Goal: Communication & Community: Participate in discussion

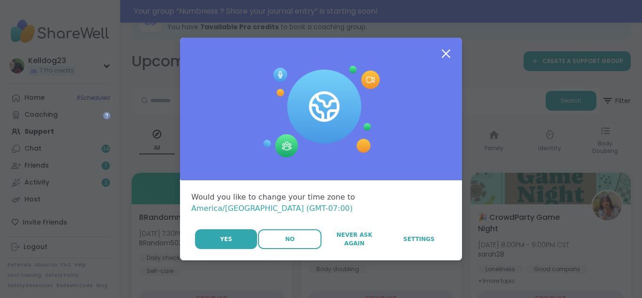
click at [294, 234] on button "No" at bounding box center [289, 239] width 63 height 20
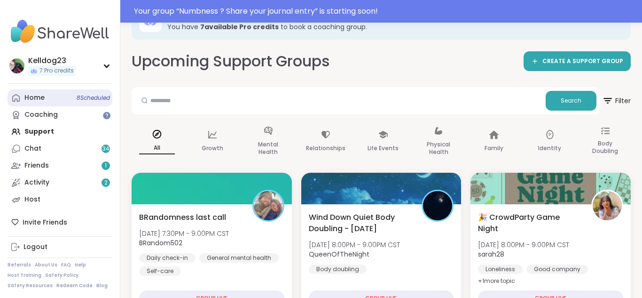
click at [63, 95] on link "Home 8 Scheduled" at bounding box center [60, 97] width 105 height 17
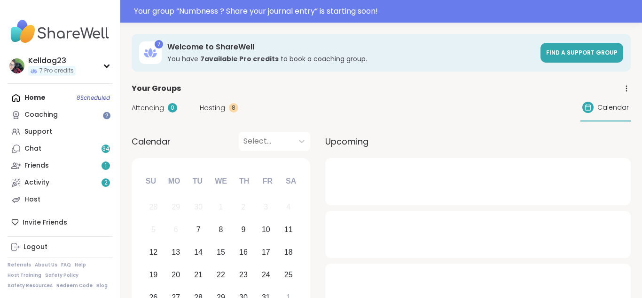
click at [216, 103] on span "Hosting" at bounding box center [212, 108] width 25 height 10
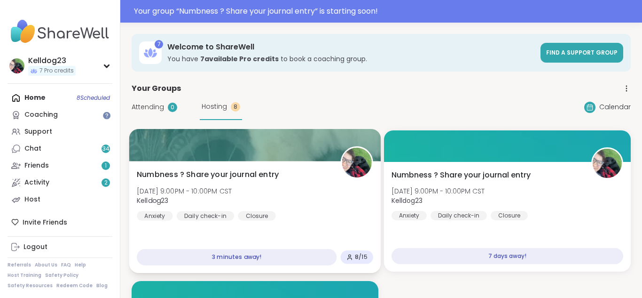
click at [262, 148] on div at bounding box center [255, 145] width 252 height 32
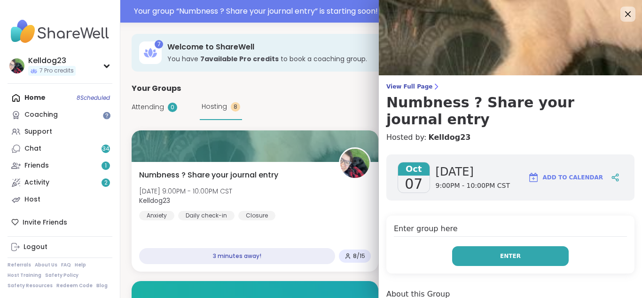
click at [486, 246] on button "Enter" at bounding box center [510, 256] width 117 height 20
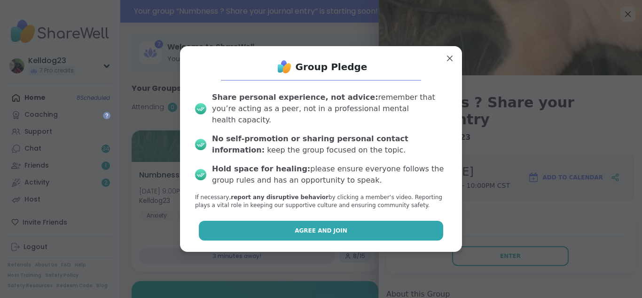
click at [257, 221] on button "Agree and Join" at bounding box center [321, 231] width 245 height 20
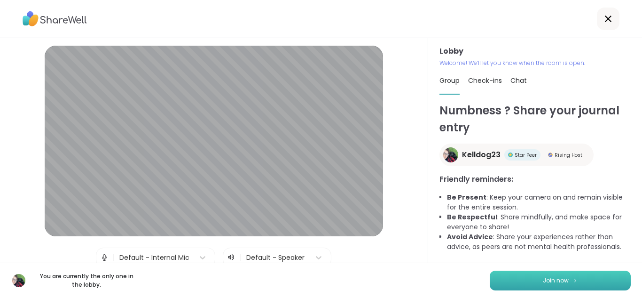
click at [524, 280] on button "Join now" at bounding box center [560, 280] width 141 height 20
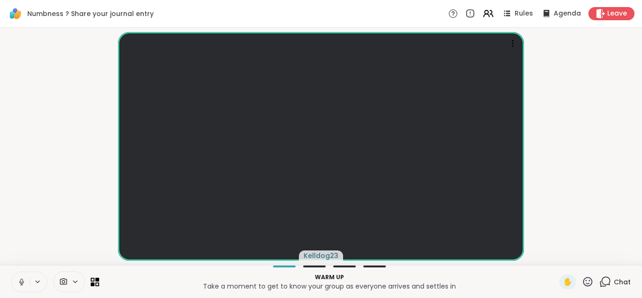
click at [25, 282] on icon at bounding box center [21, 281] width 8 height 8
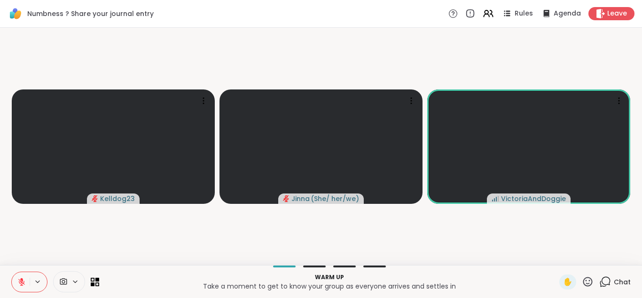
click at [18, 278] on icon at bounding box center [21, 281] width 8 height 8
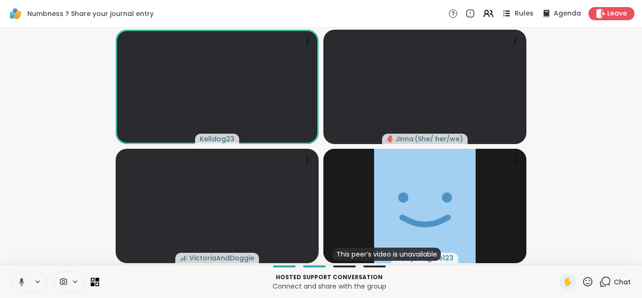
click at [518, 15] on span "Rules" at bounding box center [524, 14] width 19 height 10
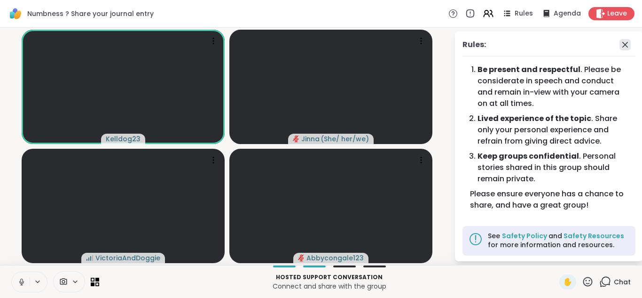
click at [626, 41] on icon at bounding box center [625, 44] width 11 height 11
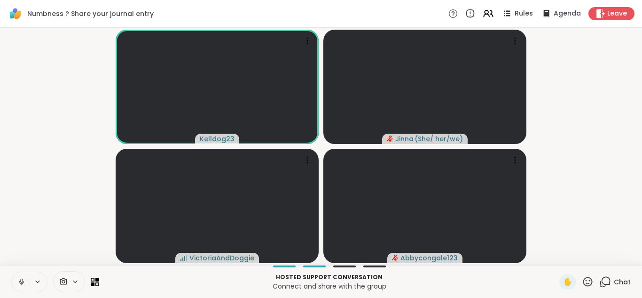
click at [19, 278] on icon at bounding box center [21, 281] width 8 height 8
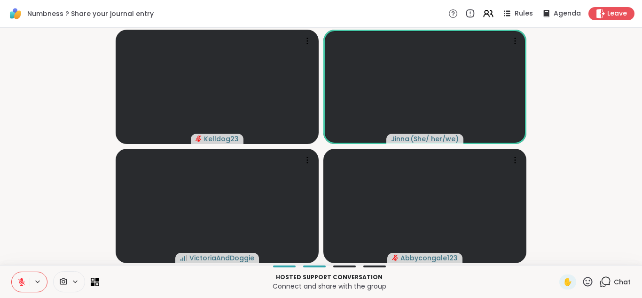
click at [18, 281] on icon at bounding box center [21, 281] width 8 height 8
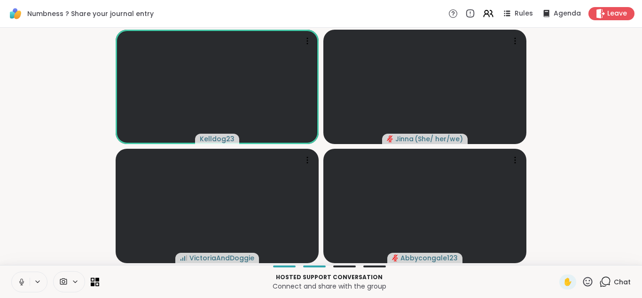
click at [14, 282] on button at bounding box center [21, 282] width 18 height 20
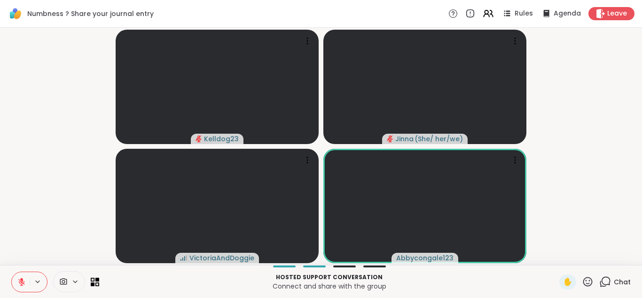
click at [14, 282] on button at bounding box center [21, 282] width 18 height 20
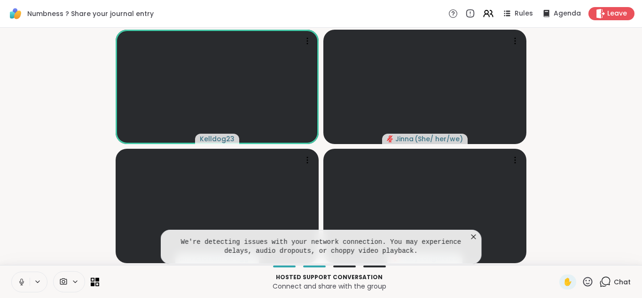
click at [472, 236] on icon at bounding box center [473, 236] width 9 height 9
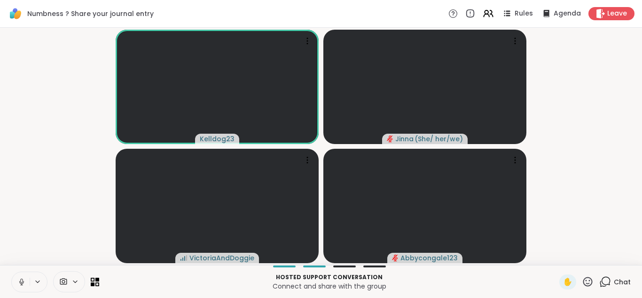
click at [20, 279] on icon at bounding box center [21, 280] width 2 height 4
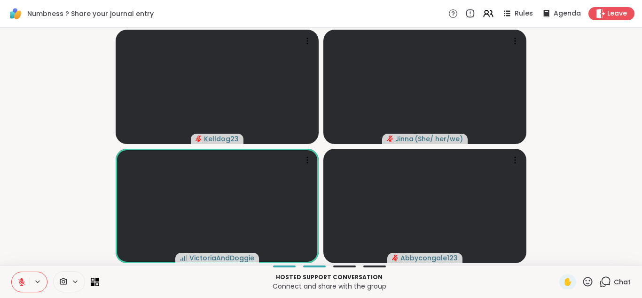
click at [20, 279] on icon at bounding box center [21, 281] width 8 height 8
click at [20, 279] on icon at bounding box center [21, 280] width 2 height 4
click at [20, 279] on icon at bounding box center [21, 281] width 8 height 8
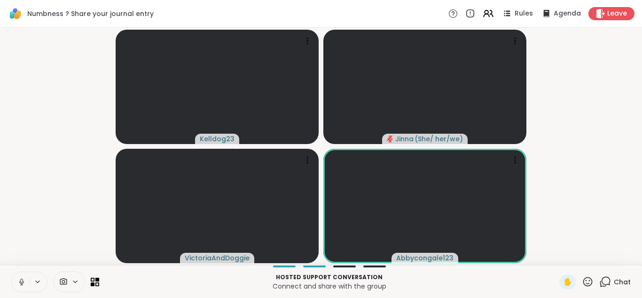
click at [20, 279] on icon at bounding box center [21, 280] width 2 height 4
click at [19, 282] on icon at bounding box center [21, 281] width 8 height 8
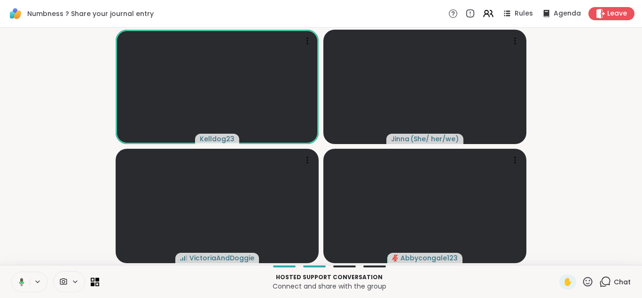
click at [19, 282] on icon at bounding box center [20, 281] width 8 height 8
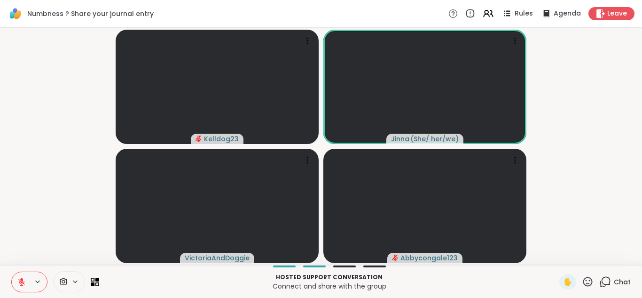
click at [19, 282] on icon at bounding box center [21, 281] width 8 height 8
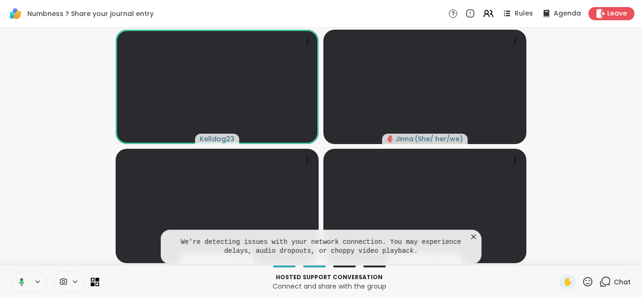
click at [475, 237] on icon at bounding box center [473, 236] width 9 height 9
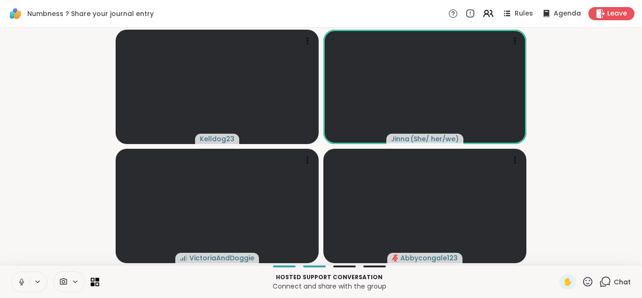
click at [13, 273] on button at bounding box center [21, 282] width 18 height 20
click at [609, 276] on icon at bounding box center [606, 282] width 12 height 12
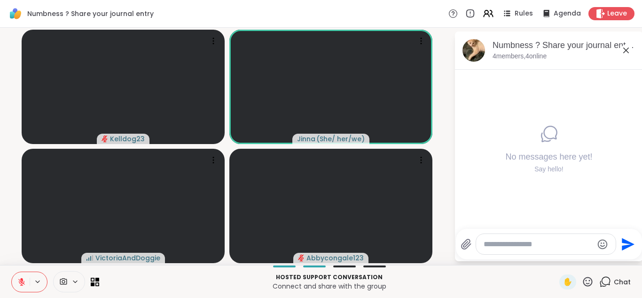
click at [504, 238] on div at bounding box center [546, 244] width 140 height 20
click at [497, 239] on textarea "Type your message" at bounding box center [539, 243] width 110 height 9
type textarea "**********"
type textarea "*"
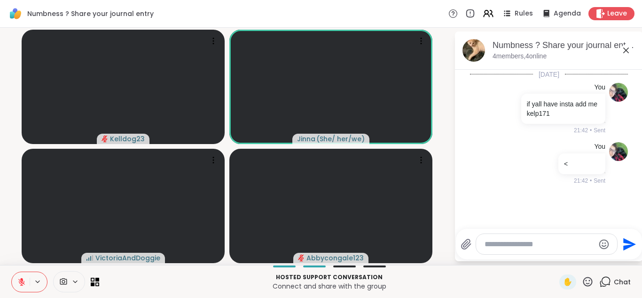
click at [627, 49] on icon at bounding box center [627, 50] width 6 height 6
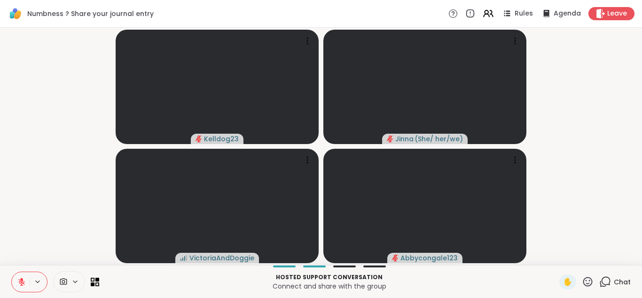
click at [23, 283] on icon at bounding box center [21, 281] width 7 height 7
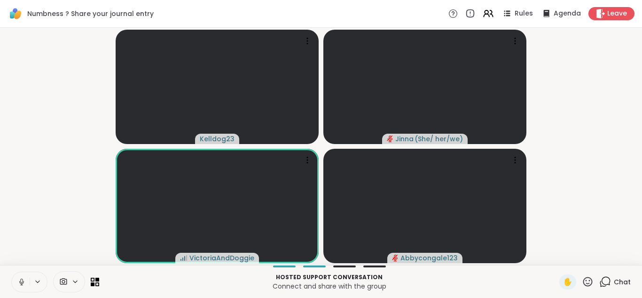
click at [609, 283] on icon at bounding box center [606, 282] width 12 height 12
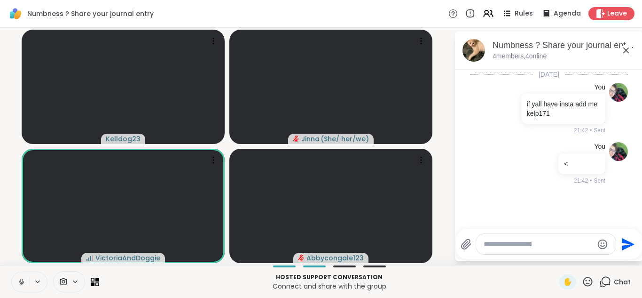
click at [625, 54] on icon at bounding box center [626, 50] width 11 height 11
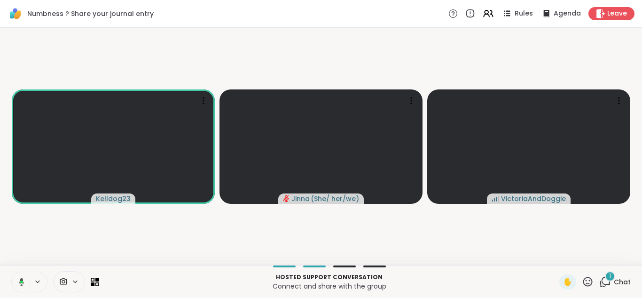
click at [609, 278] on div "1" at bounding box center [610, 276] width 10 height 10
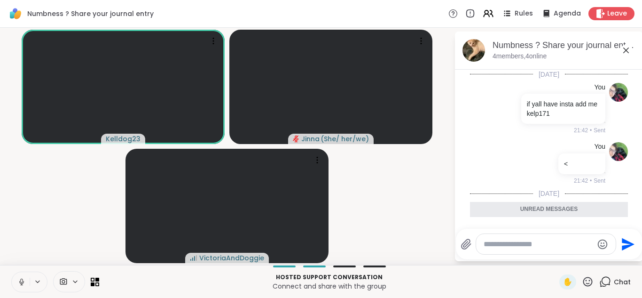
scroll to position [57, 0]
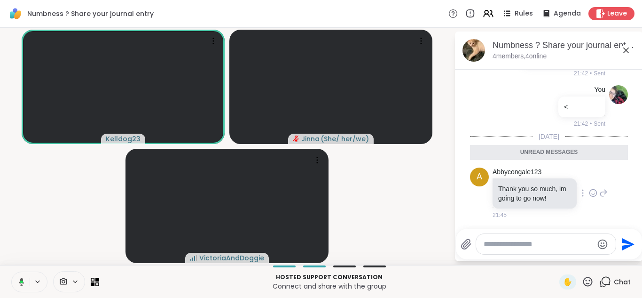
click at [594, 191] on icon at bounding box center [593, 192] width 8 height 9
click at [515, 176] on div "Select Reaction: Heart" at bounding box center [518, 178] width 8 height 8
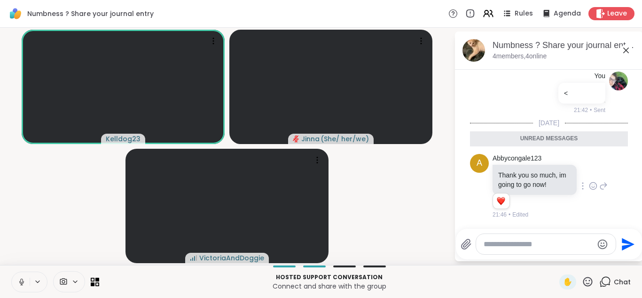
click at [627, 48] on icon at bounding box center [627, 50] width 6 height 6
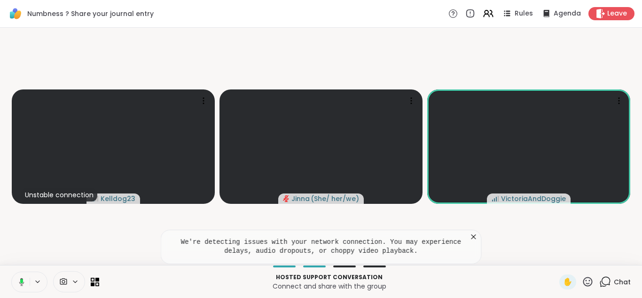
click at [473, 233] on icon at bounding box center [473, 236] width 9 height 9
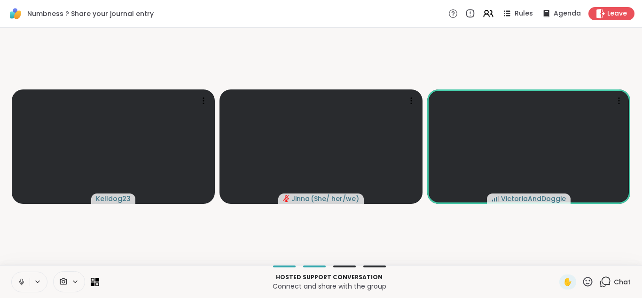
click at [587, 280] on icon at bounding box center [588, 281] width 9 height 9
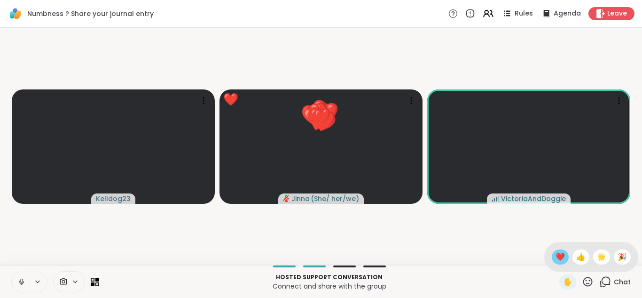
click at [560, 257] on span "❤️" at bounding box center [560, 256] width 9 height 11
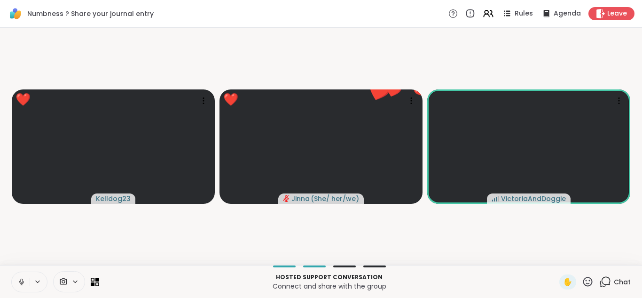
click at [590, 279] on icon at bounding box center [588, 282] width 12 height 12
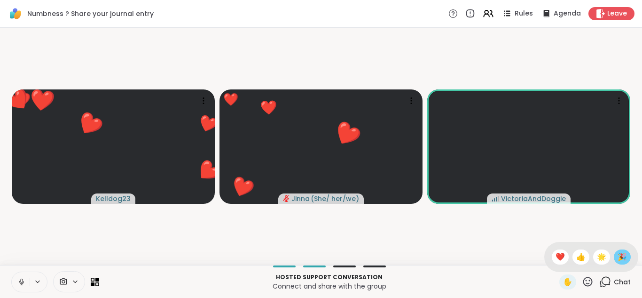
click at [617, 257] on div "🎉" at bounding box center [622, 256] width 17 height 15
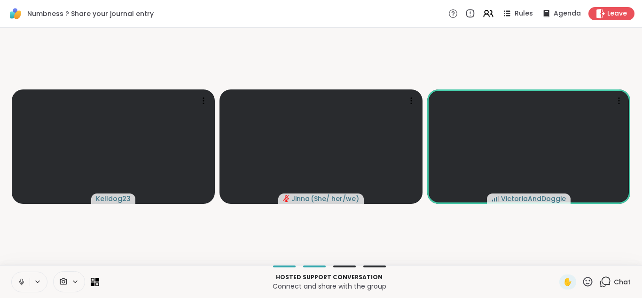
click at [19, 281] on icon at bounding box center [21, 281] width 8 height 8
click at [21, 279] on icon at bounding box center [21, 279] width 3 height 4
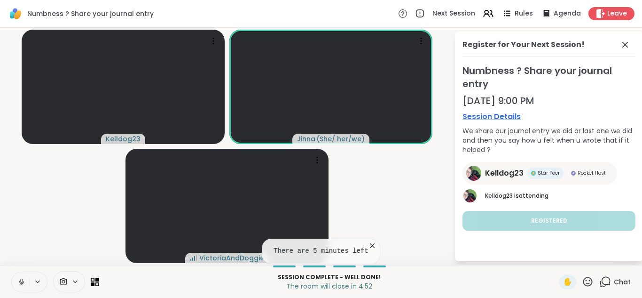
click at [369, 242] on icon at bounding box center [372, 245] width 9 height 9
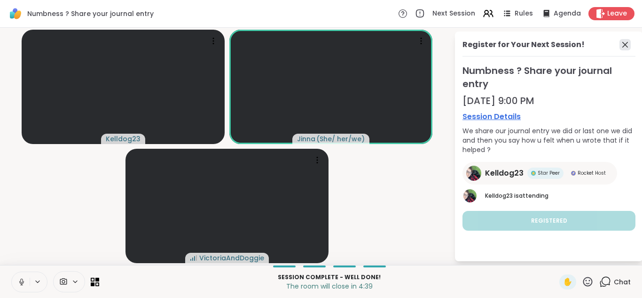
click at [622, 44] on icon at bounding box center [625, 44] width 11 height 11
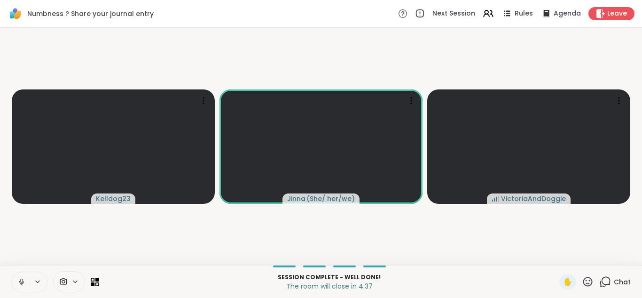
click at [606, 278] on icon at bounding box center [606, 282] width 12 height 12
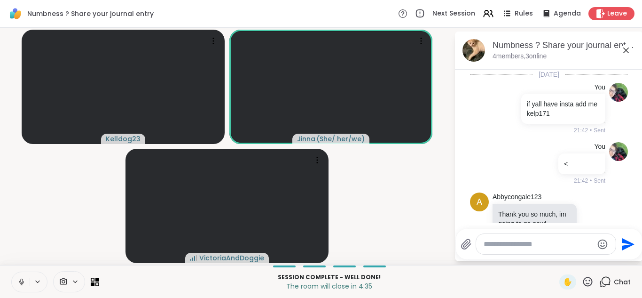
scroll to position [39, 0]
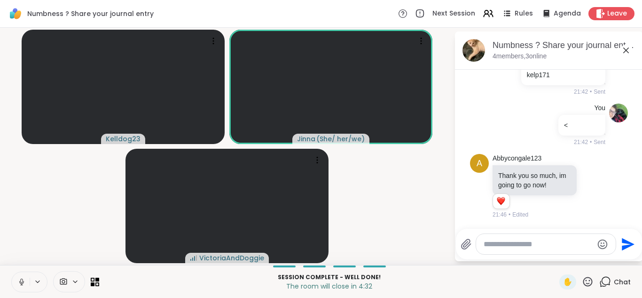
click at [533, 246] on textarea "Type your message" at bounding box center [539, 243] width 110 height 9
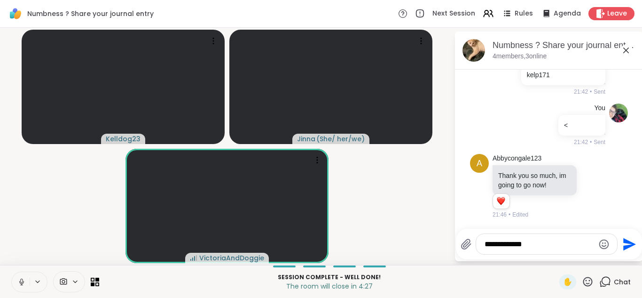
type textarea "**********"
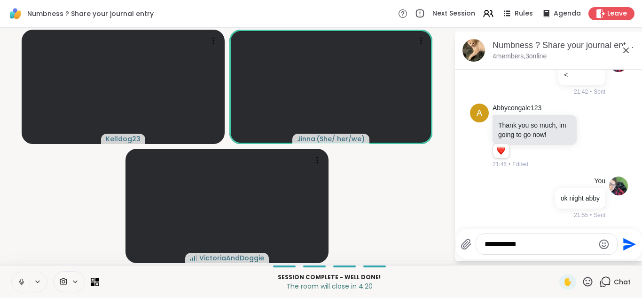
click at [21, 282] on icon at bounding box center [21, 281] width 8 height 8
click at [18, 275] on button at bounding box center [21, 282] width 18 height 20
click at [538, 244] on textarea "**********" at bounding box center [540, 243] width 110 height 9
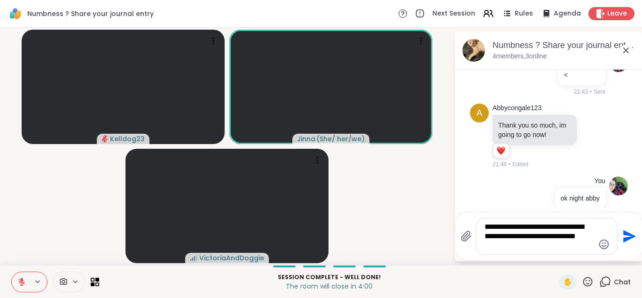
type textarea "**********"
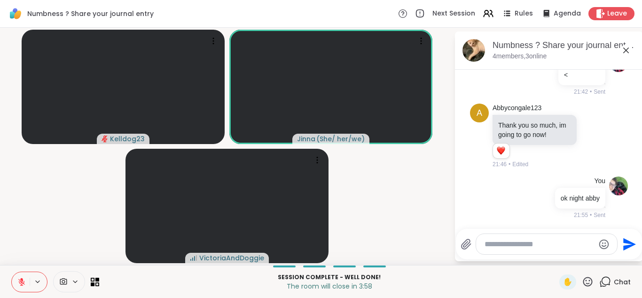
scroll to position [158, 0]
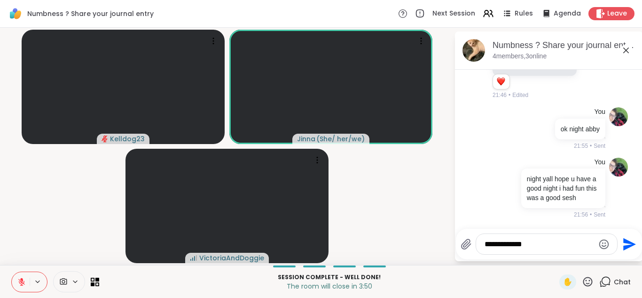
type textarea "**********"
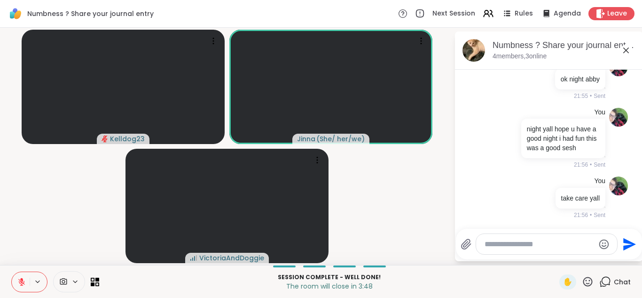
click at [625, 50] on icon at bounding box center [626, 50] width 11 height 11
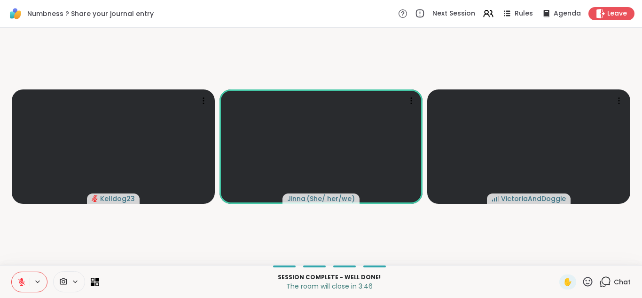
click at [609, 287] on div "Chat" at bounding box center [616, 281] width 32 height 15
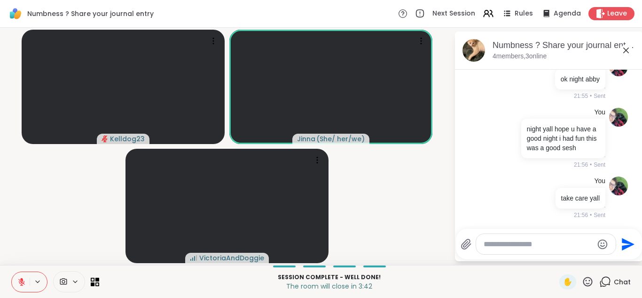
click at [494, 245] on textarea "Type your message" at bounding box center [539, 243] width 110 height 9
type textarea "**********"
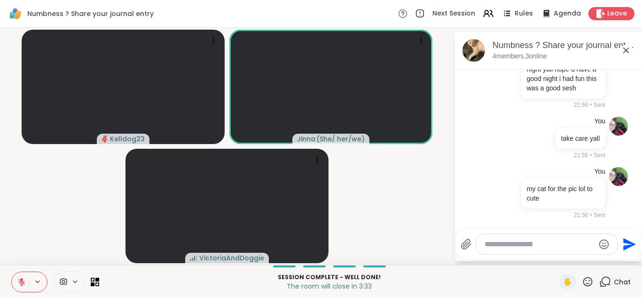
click at [478, 50] on img at bounding box center [474, 50] width 23 height 23
click at [626, 50] on icon at bounding box center [627, 50] width 6 height 6
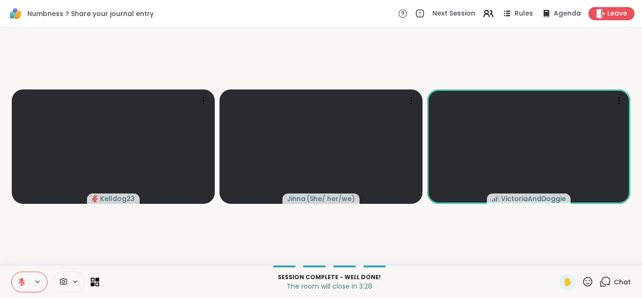
click at [19, 277] on button at bounding box center [21, 282] width 18 height 20
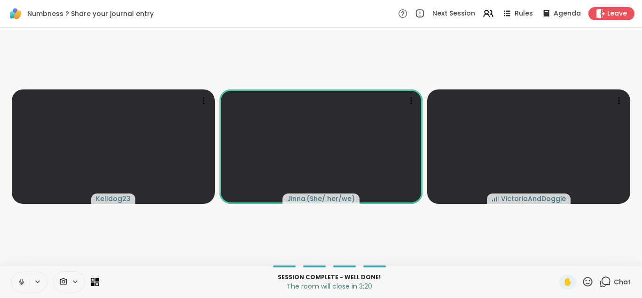
click at [19, 277] on button at bounding box center [21, 282] width 18 height 20
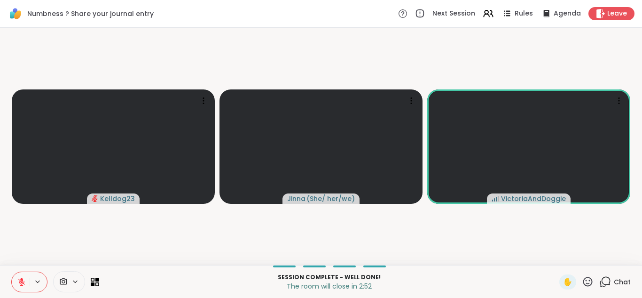
click at [19, 277] on button at bounding box center [21, 282] width 18 height 20
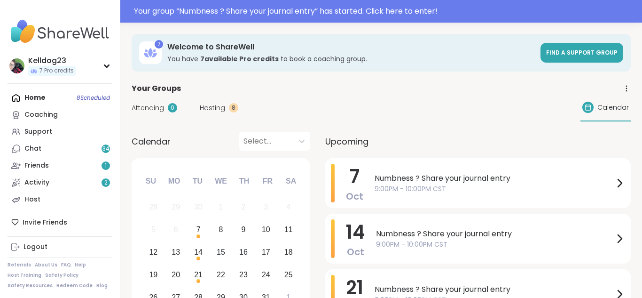
click at [208, 106] on span "Hosting" at bounding box center [212, 108] width 25 height 10
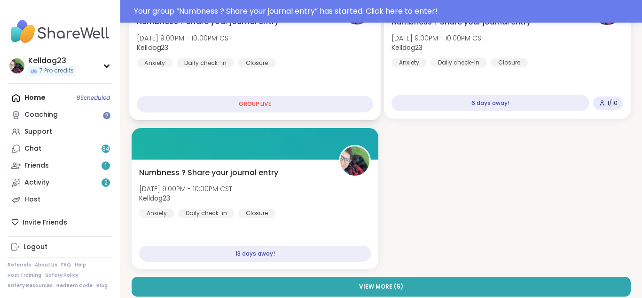
scroll to position [150, 0]
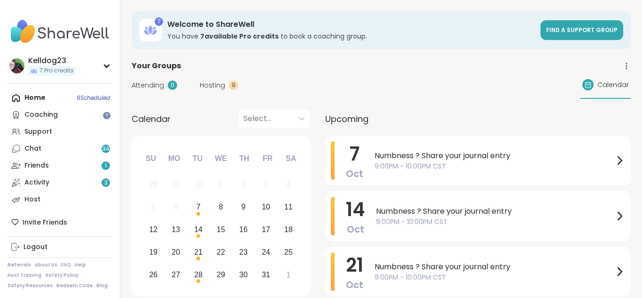
click at [136, 81] on span "Attending" at bounding box center [148, 85] width 32 height 10
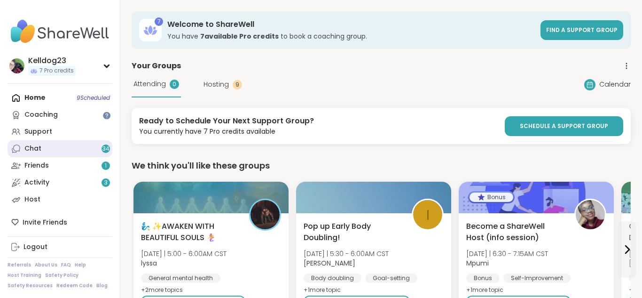
click at [64, 142] on link "Chat 34" at bounding box center [60, 148] width 105 height 17
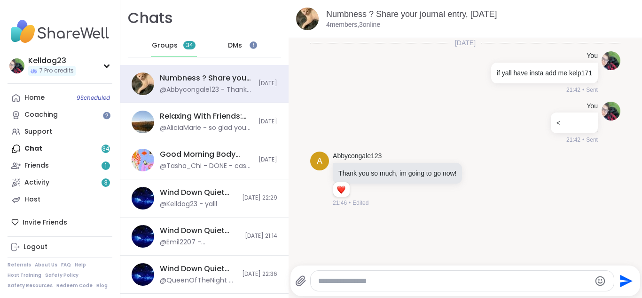
click at [243, 45] on div "DMs" at bounding box center [236, 45] width 46 height 23
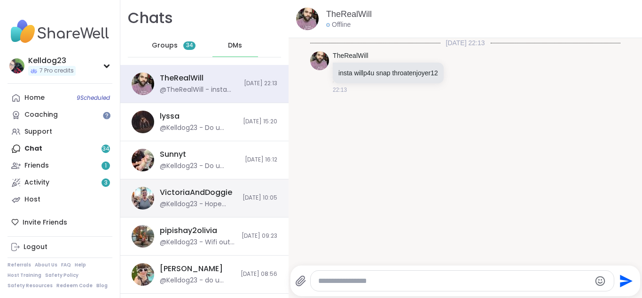
click at [168, 209] on div "VictoriaAndDoggie @Kelldog23 - Hope that goes well tjat does sound fun [DATE] 1…" at bounding box center [204, 198] width 168 height 38
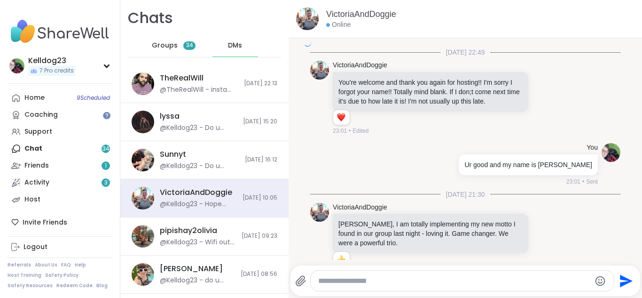
scroll to position [1858, 0]
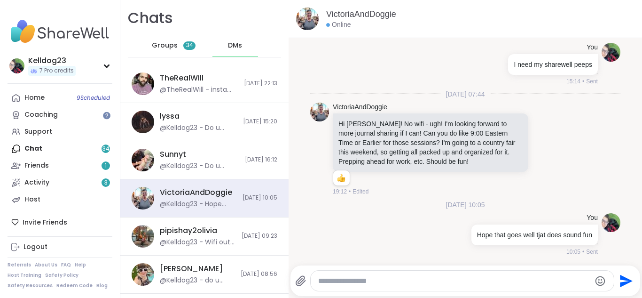
click at [398, 278] on textarea "Type your message" at bounding box center [454, 280] width 273 height 9
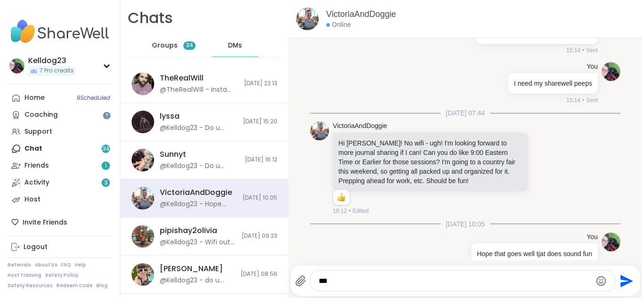
type textarea "***"
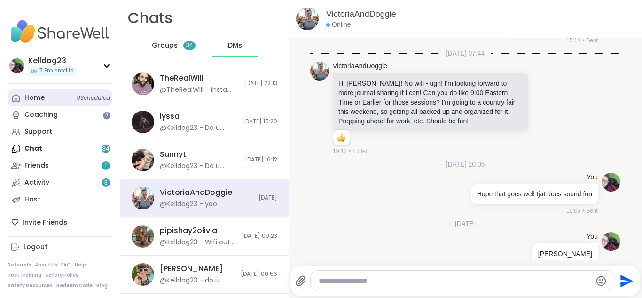
click at [36, 103] on link "Home 9 Scheduled" at bounding box center [60, 97] width 105 height 17
